Goal: Information Seeking & Learning: Learn about a topic

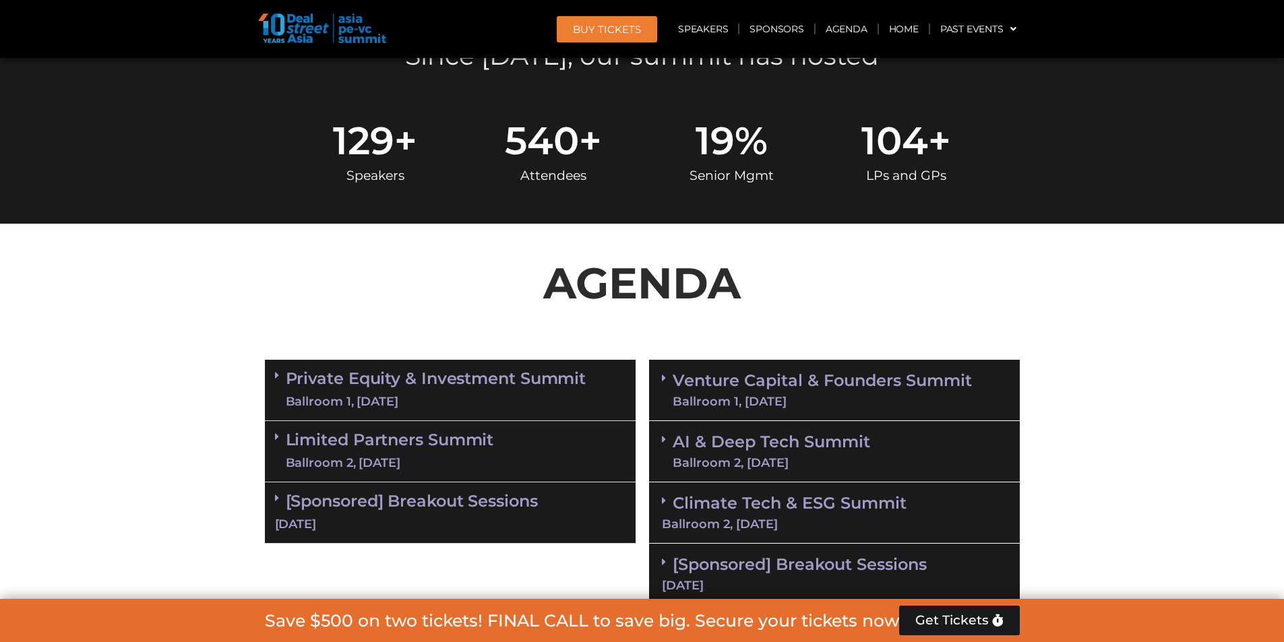
scroll to position [741, 0]
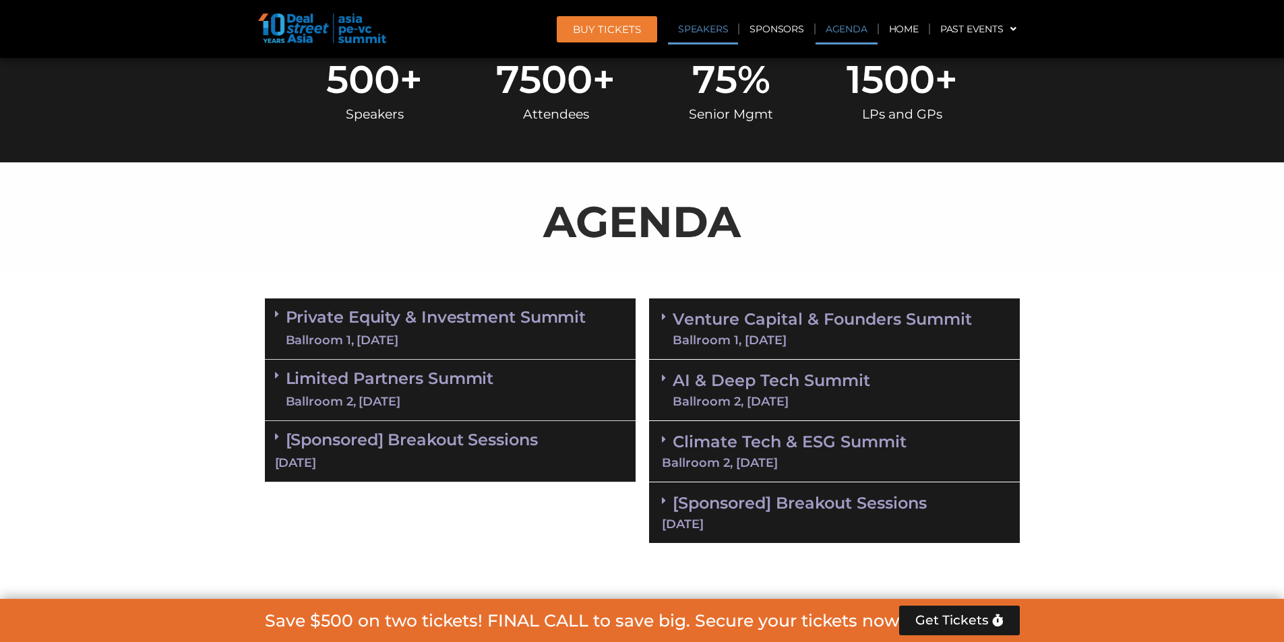
click at [722, 28] on link "Speakers" at bounding box center [703, 28] width 70 height 31
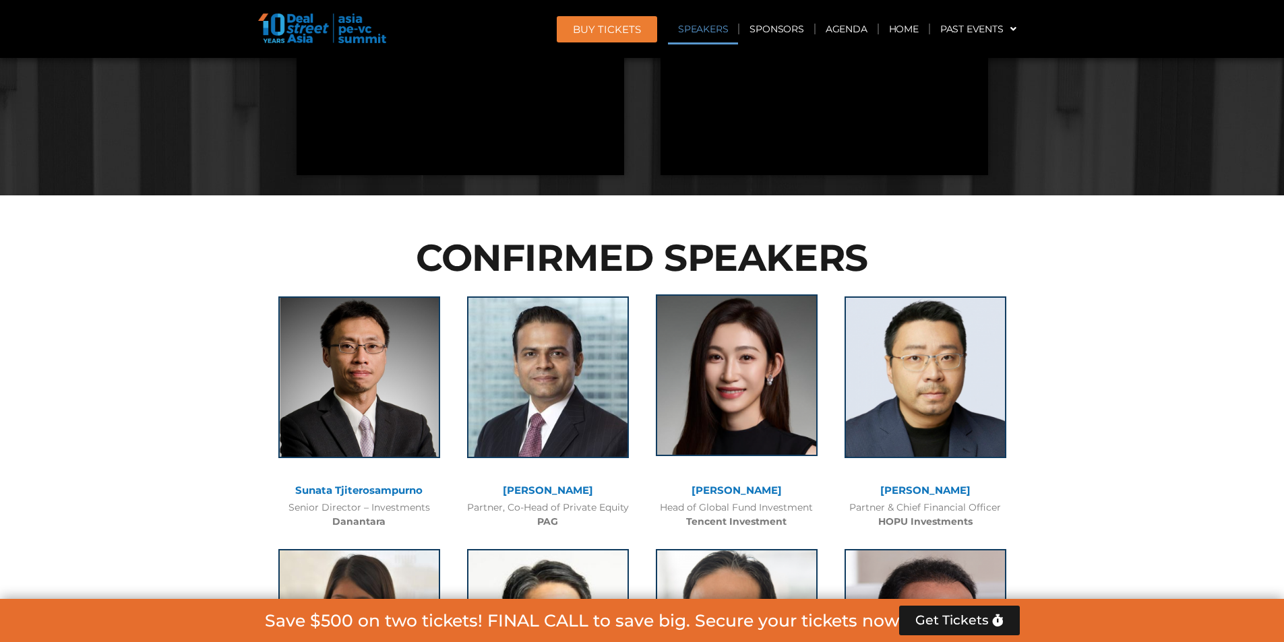
scroll to position [1478, 0]
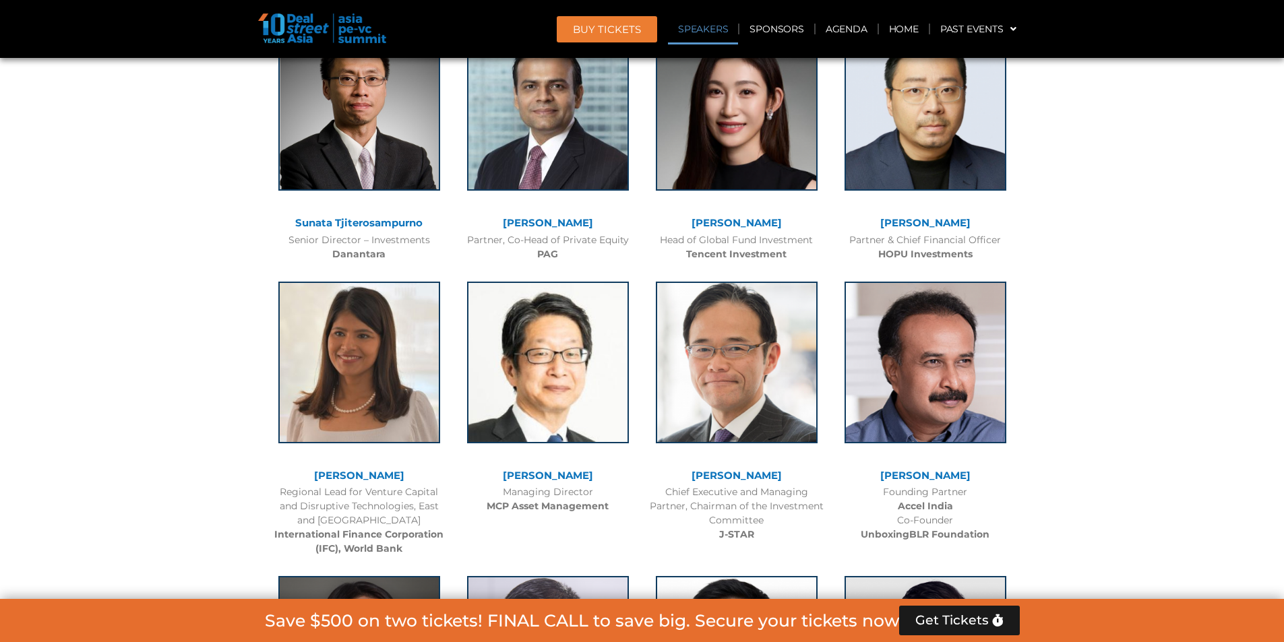
scroll to position [1632, 0]
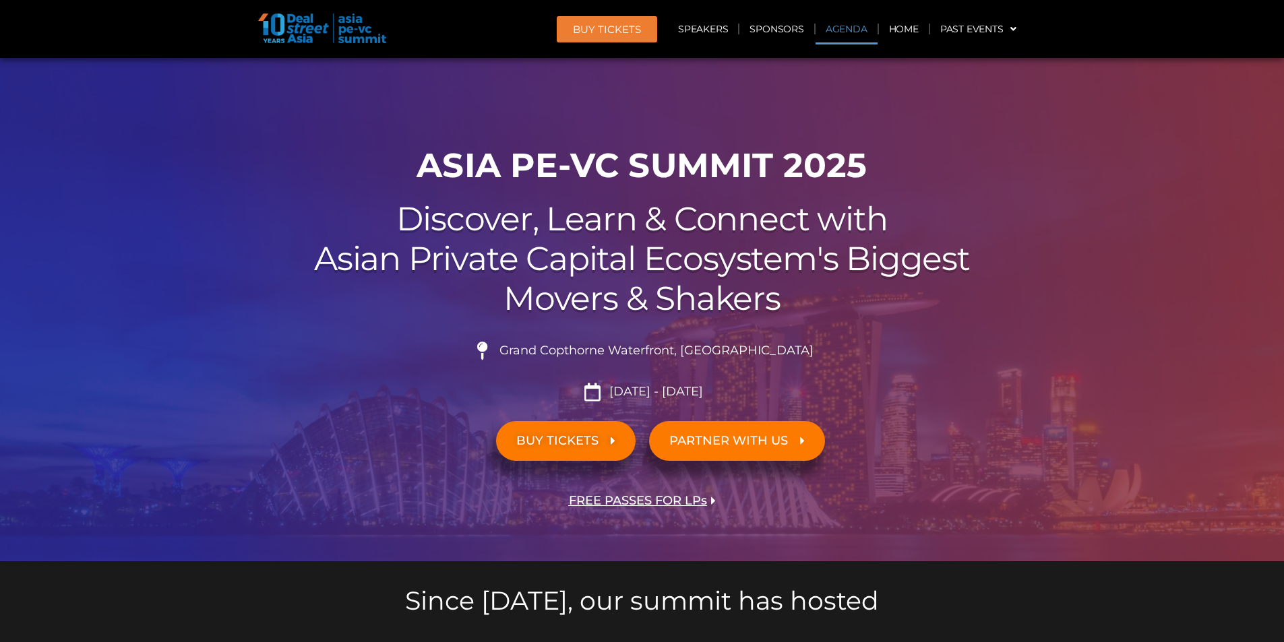
click at [829, 27] on link "Agenda" at bounding box center [847, 28] width 62 height 31
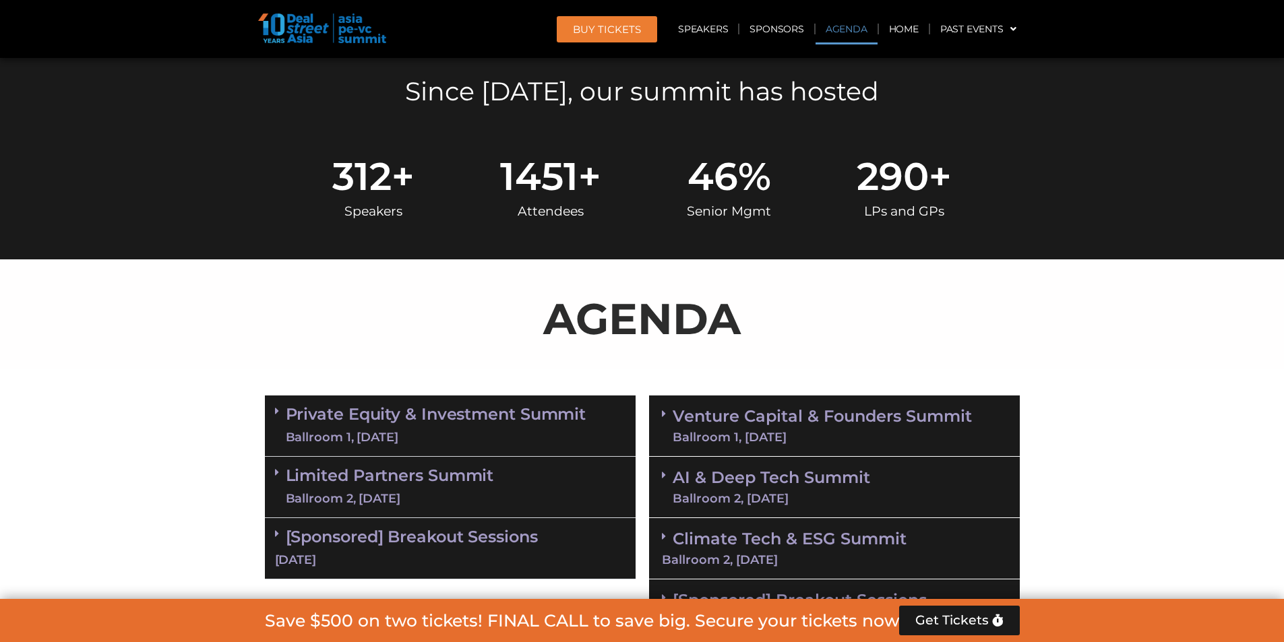
scroll to position [718, 0]
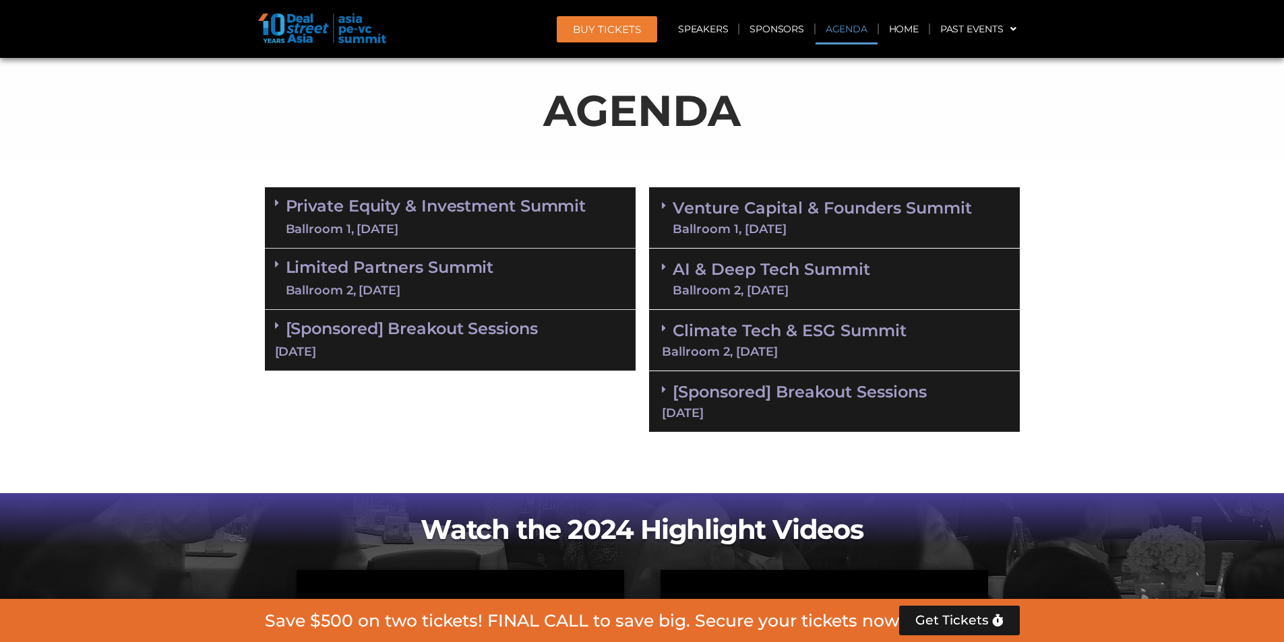
click at [747, 217] on link "Venture Capital & Founders​ Summit Ballroom 1, 11 Sept" at bounding box center [822, 217] width 299 height 35
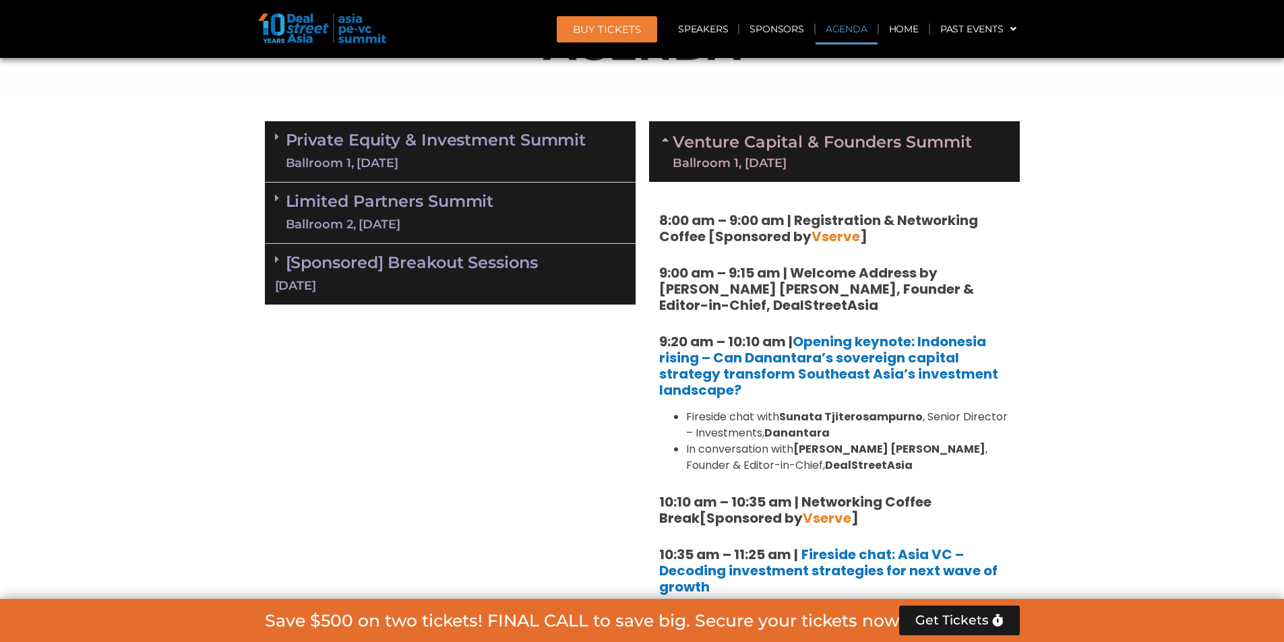
scroll to position [920, 0]
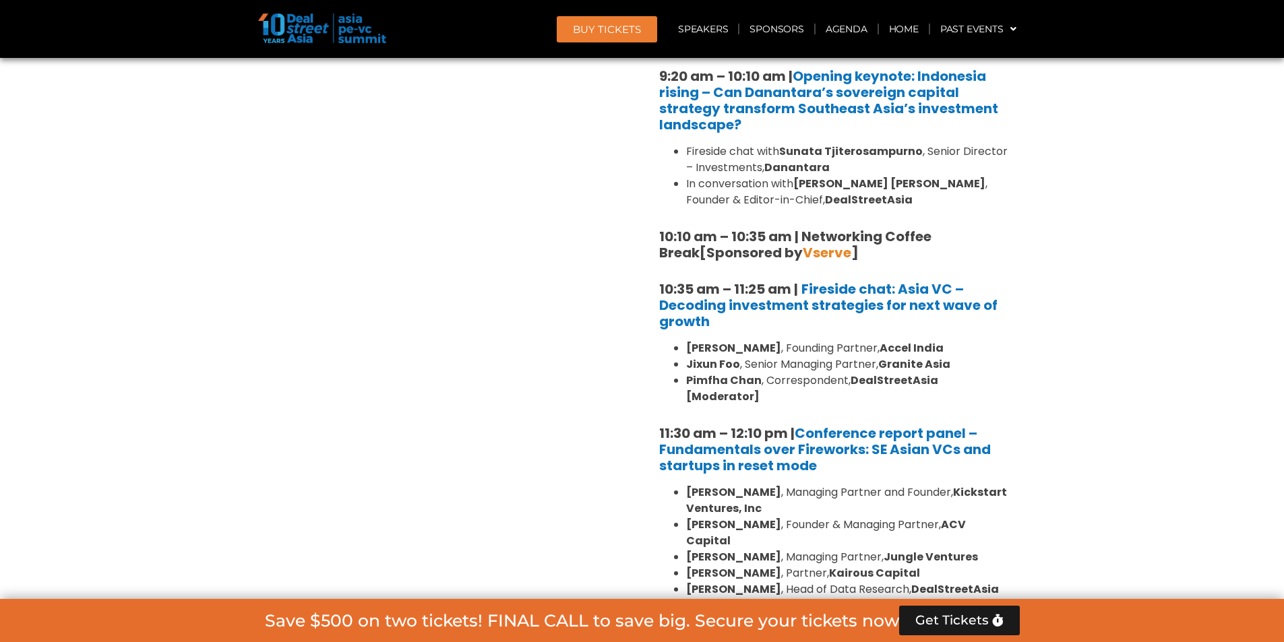
scroll to position [1055, 0]
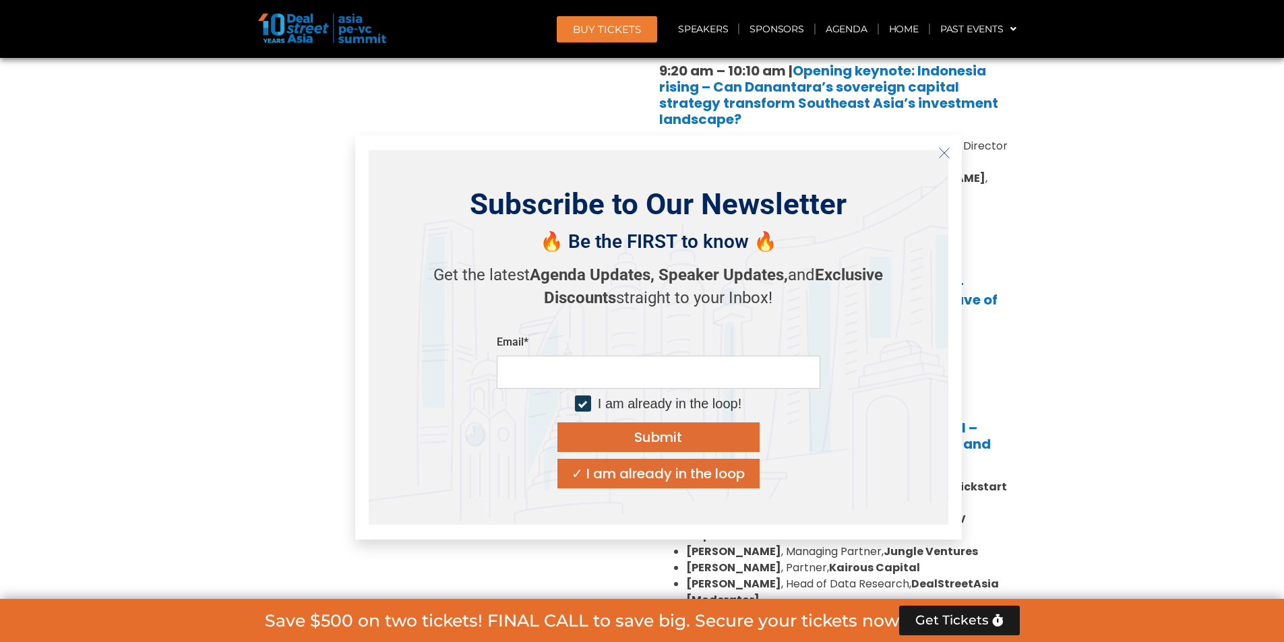
click at [941, 157] on icon "Close" at bounding box center [944, 153] width 12 height 12
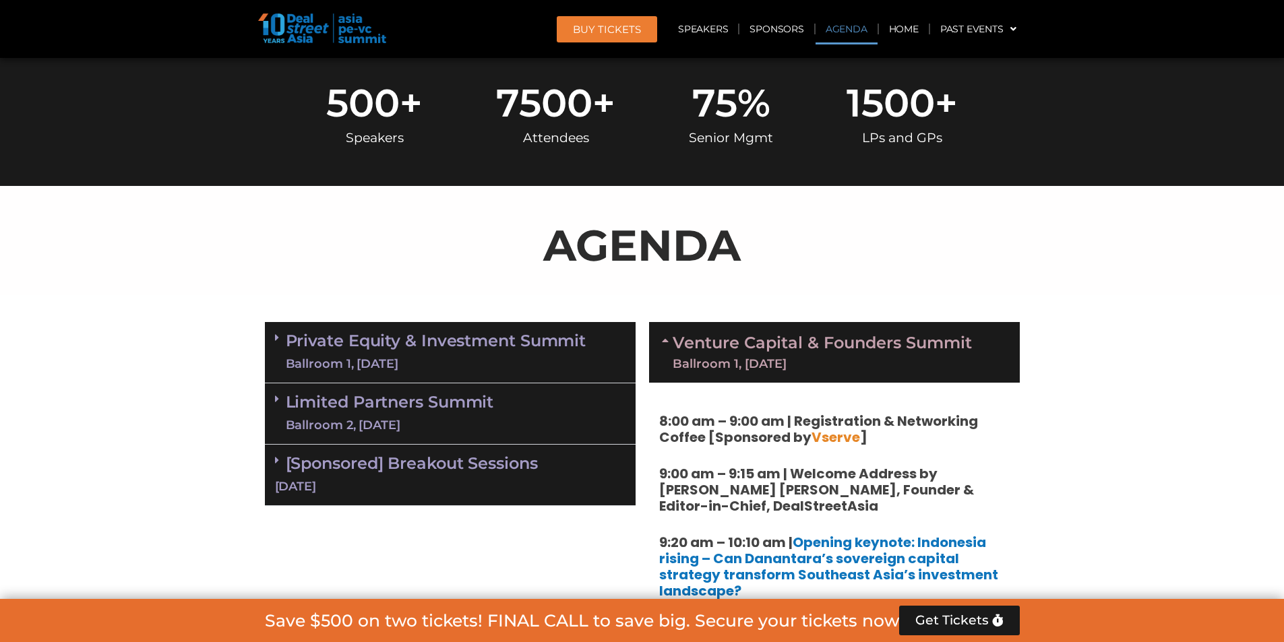
scroll to position [718, 0]
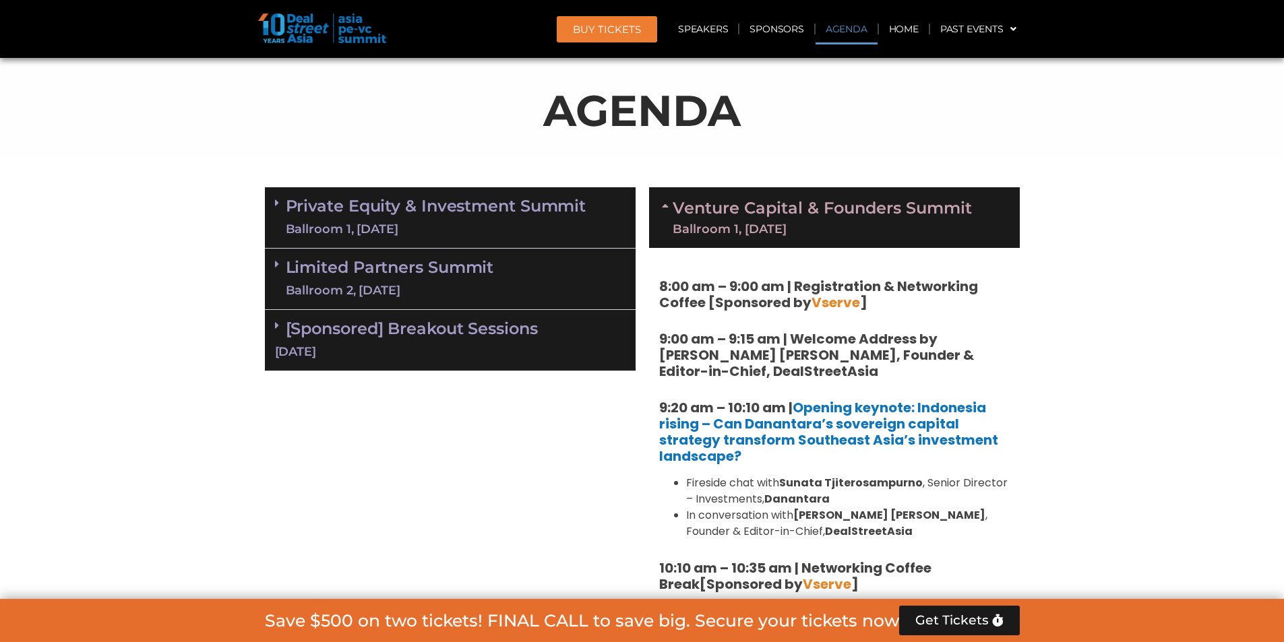
click at [526, 287] on div "Limited Partners Summit Ballroom 2, 10 Sept" at bounding box center [450, 279] width 371 height 61
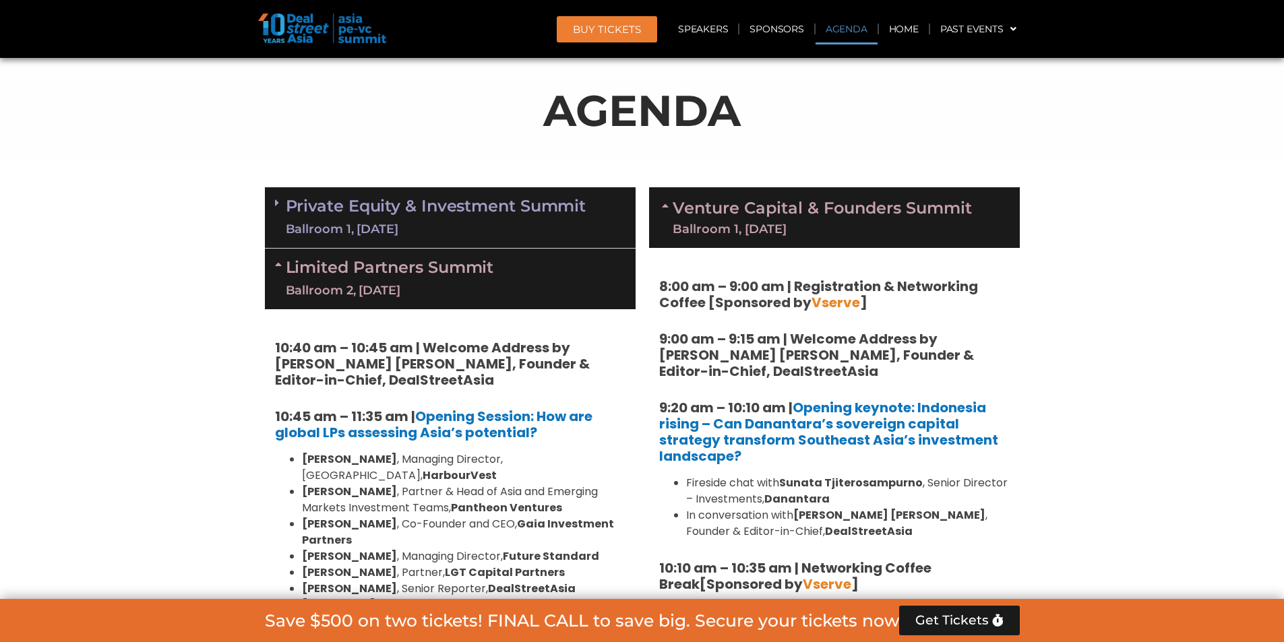
click at [526, 287] on div "Limited Partners Summit Ballroom 2, 10 Sept" at bounding box center [450, 279] width 371 height 61
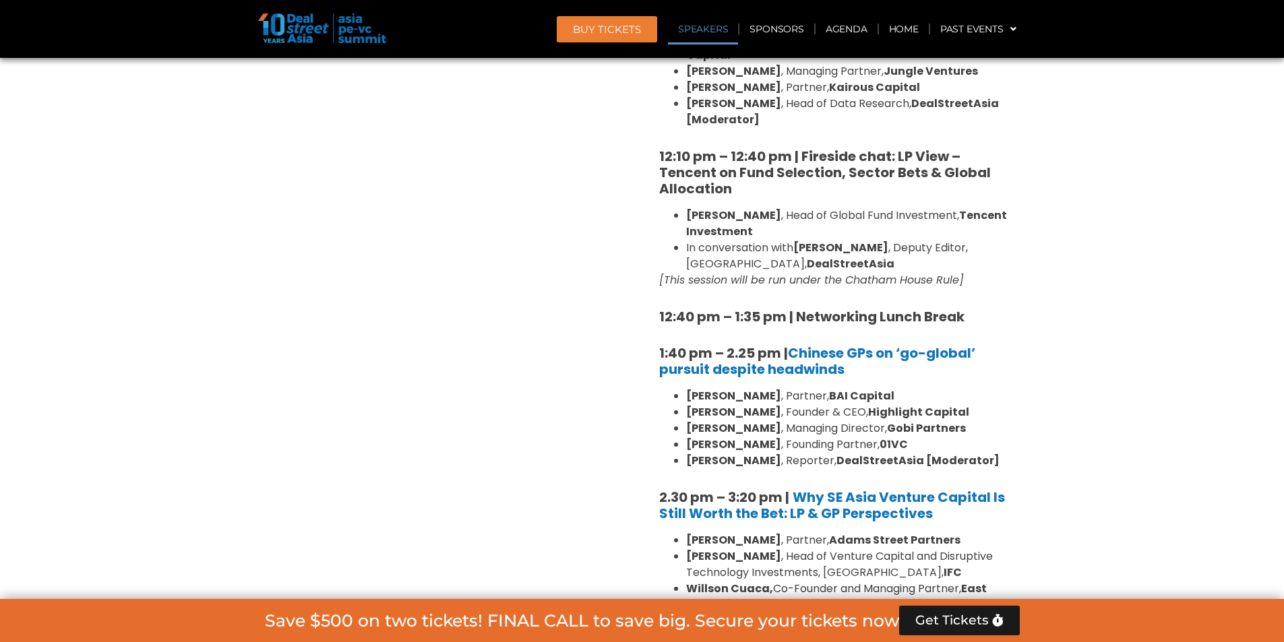
scroll to position [1661, 0]
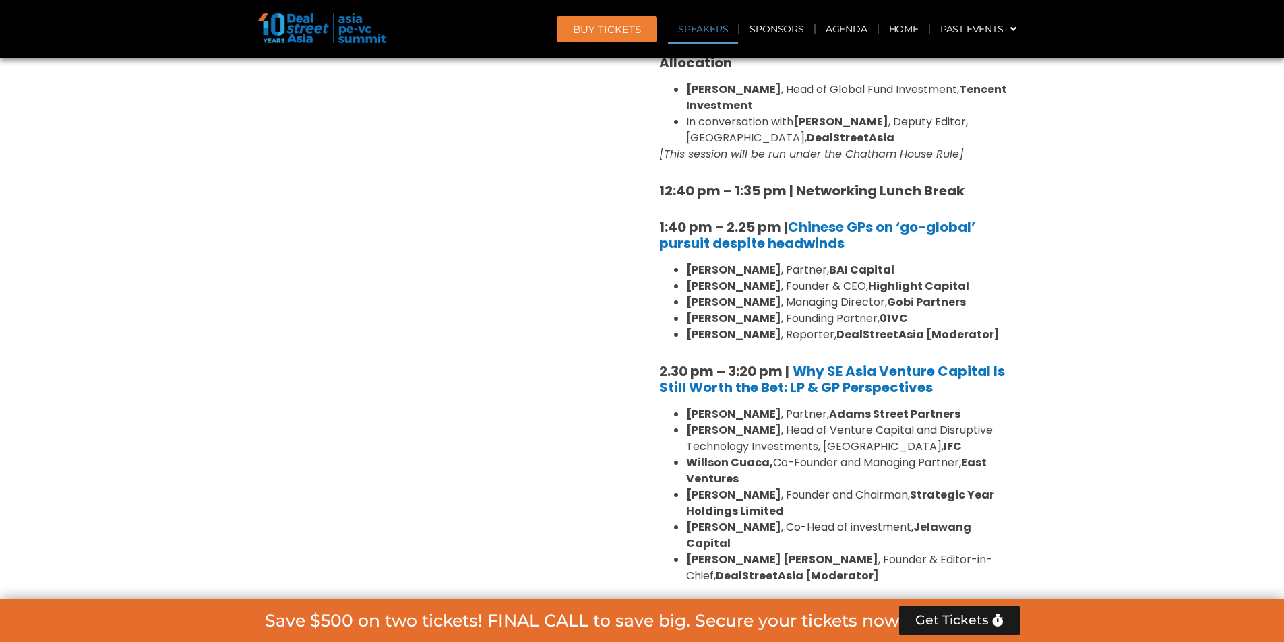
click at [1138, 348] on section "Private Equity & Investment Summit Ballroom 1, 10 Sept 8:00 am – 9:00 am | Regi…" at bounding box center [642, 326] width 1284 height 2178
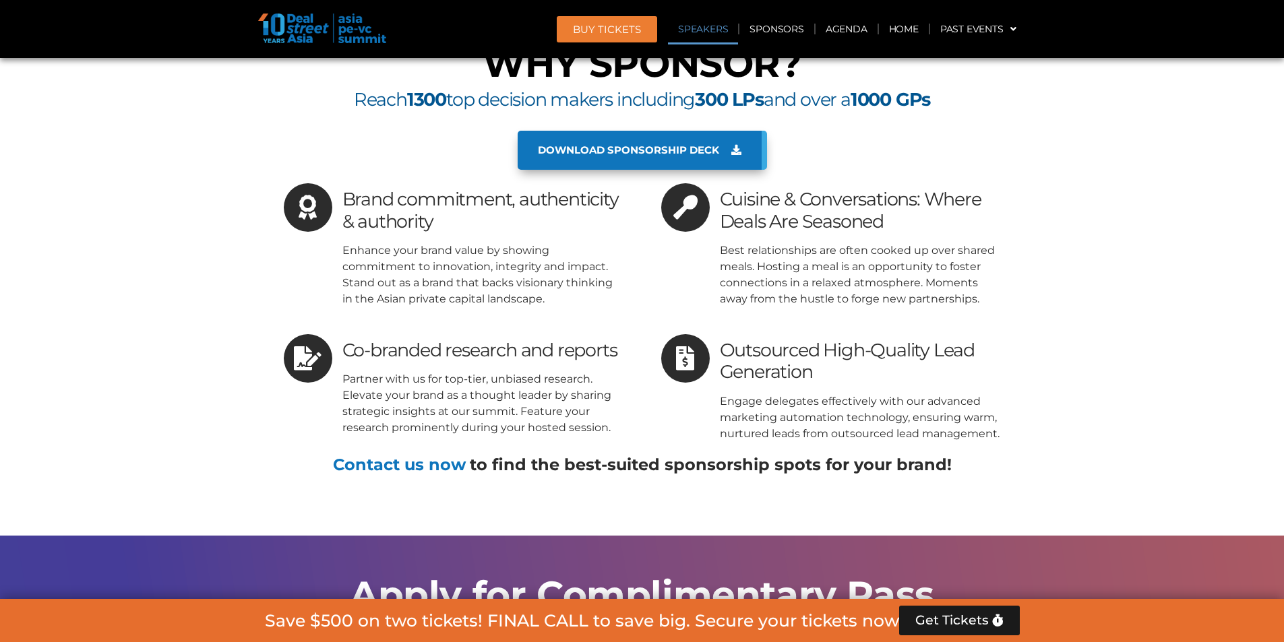
scroll to position [6758, 0]
